Goal: Task Accomplishment & Management: Manage account settings

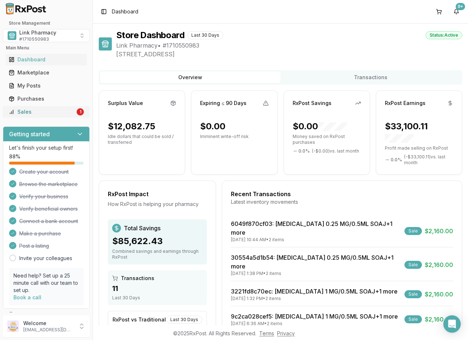
click at [41, 114] on div "Sales" at bounding box center [42, 111] width 66 height 7
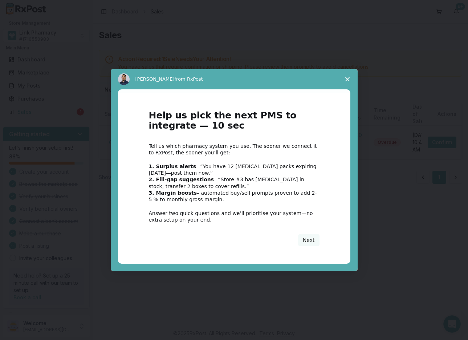
click at [348, 78] on polygon "Close survey" at bounding box center [347, 79] width 4 height 4
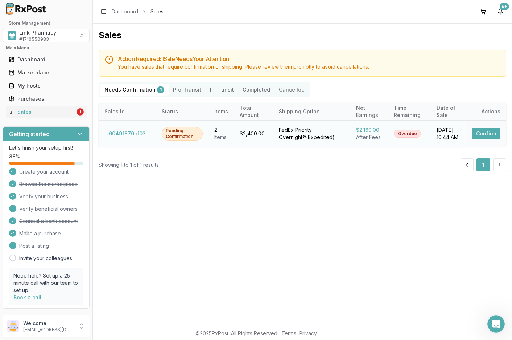
click at [470, 135] on button "Confirm" at bounding box center [486, 134] width 29 height 12
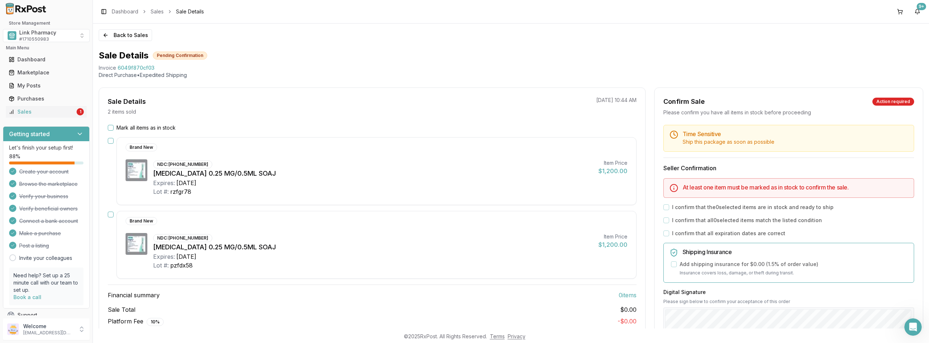
click at [112, 127] on button "Mark all items as in stock" at bounding box center [111, 128] width 6 height 6
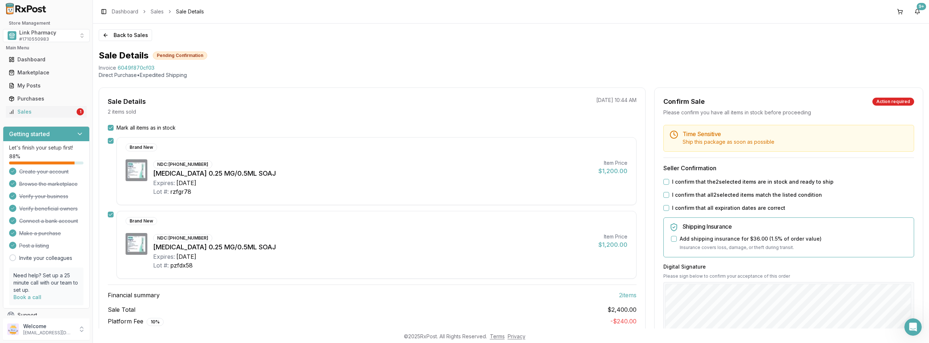
click at [470, 182] on button "I confirm that the 2 selected items are in stock and ready to ship" at bounding box center [666, 182] width 6 height 6
click at [470, 196] on button "I confirm that all 2 selected items match the listed condition" at bounding box center [666, 195] width 6 height 6
click at [470, 208] on button "I confirm that all expiration dates are correct" at bounding box center [666, 208] width 6 height 6
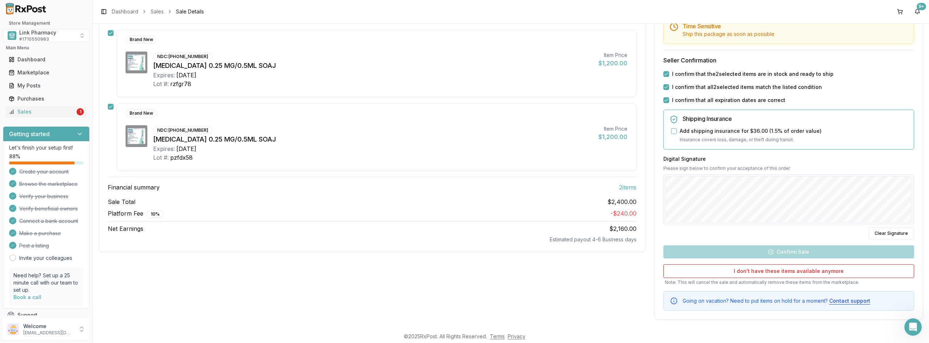
scroll to position [109, 0]
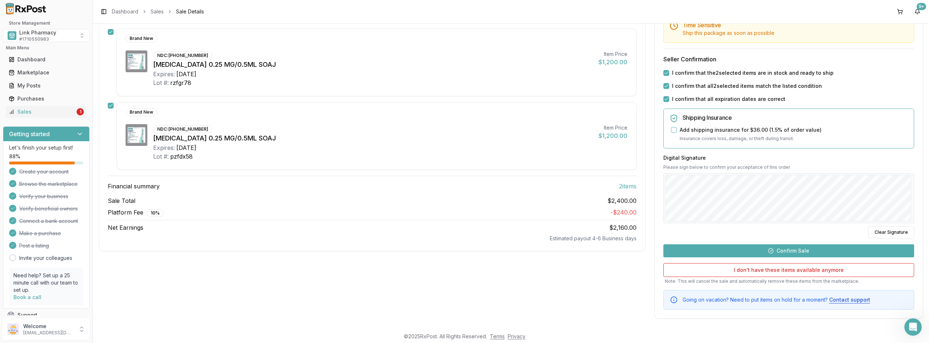
click at [470, 250] on button "Confirm Sale" at bounding box center [788, 250] width 251 height 13
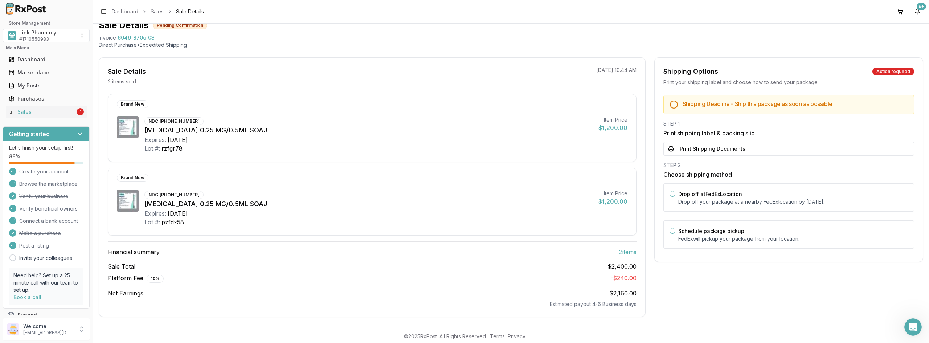
scroll to position [0, 0]
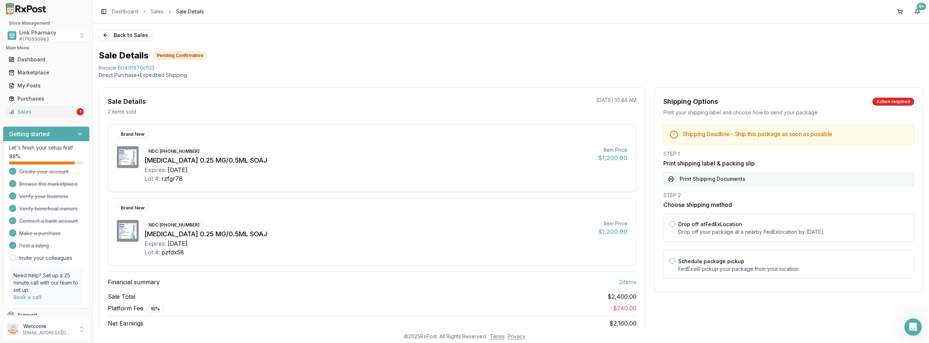
click at [470, 178] on button "Print Shipping Documents" at bounding box center [788, 179] width 251 height 14
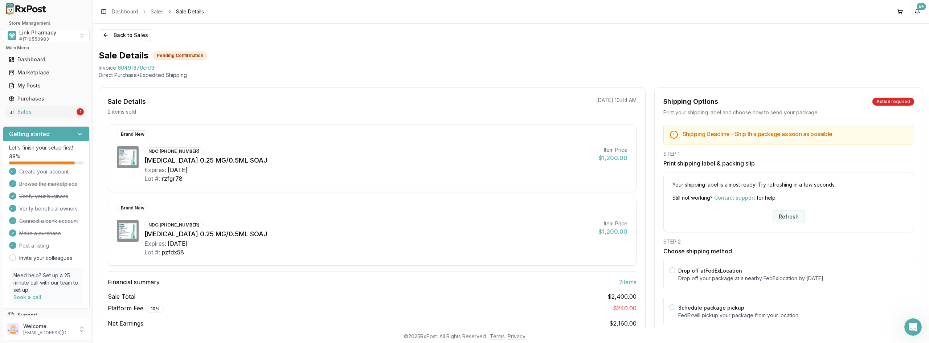
click at [470, 214] on button "Refresh" at bounding box center [788, 216] width 32 height 13
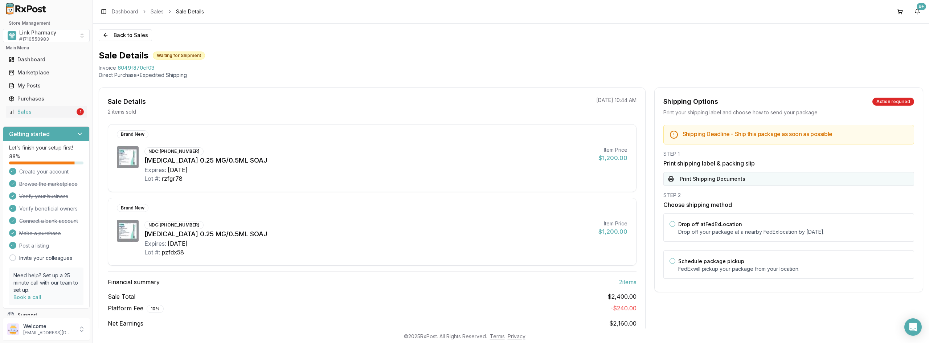
click at [710, 179] on button "Print Shipping Documents" at bounding box center [788, 179] width 251 height 14
